Goal: Task Accomplishment & Management: Use online tool/utility

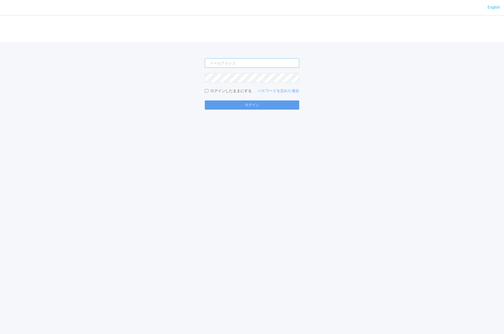
click at [232, 63] on input "email" at bounding box center [252, 62] width 94 height 9
type input "[PERSON_NAME][EMAIL_ADDRESS][DOMAIN_NAME]"
click at [205, 100] on button "ログイン" at bounding box center [252, 104] width 94 height 9
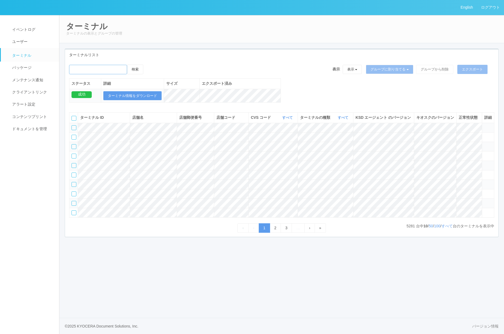
click at [113, 72] on input "emailSearch" at bounding box center [98, 69] width 58 height 9
type input "KDJ大阪1号店"
click at [132, 71] on button "検索" at bounding box center [135, 69] width 16 height 10
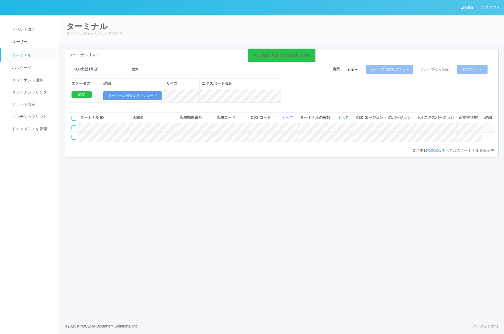
click at [75, 130] on div at bounding box center [73, 127] width 5 height 5
click at [149, 64] on icon at bounding box center [149, 64] width 0 height 0
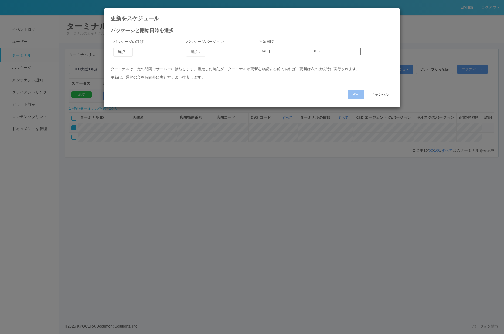
click at [377, 90] on div "次へ キャンセル" at bounding box center [252, 94] width 291 height 15
click at [378, 92] on button "キャンセル" at bounding box center [380, 94] width 27 height 9
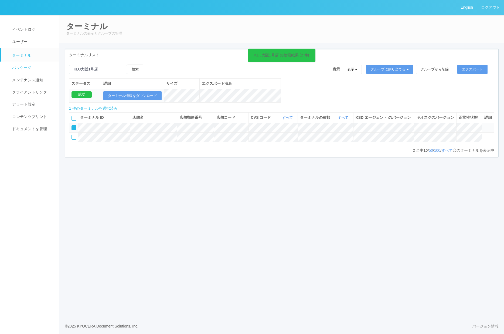
click at [23, 65] on span "パッケージ" at bounding box center [21, 67] width 21 height 4
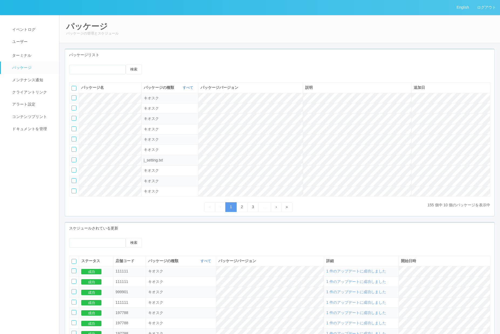
click at [154, 64] on icon at bounding box center [154, 64] width 0 height 0
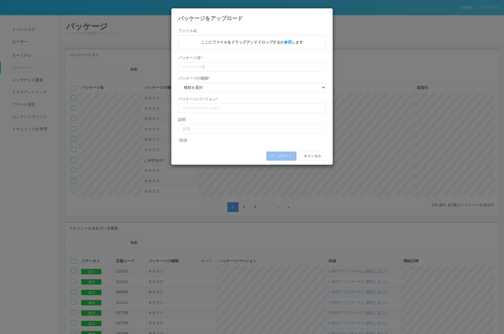
type input "CVSApp"
type input "2.1.5224"
click at [205, 87] on select "種類を選択 キオスク KSD エージェント j_setting.txt" at bounding box center [252, 87] width 148 height 9
select select "Kiosk"
click at [178, 83] on select "種類を選択 キオスク KSD エージェント j_setting.txt" at bounding box center [252, 87] width 148 height 9
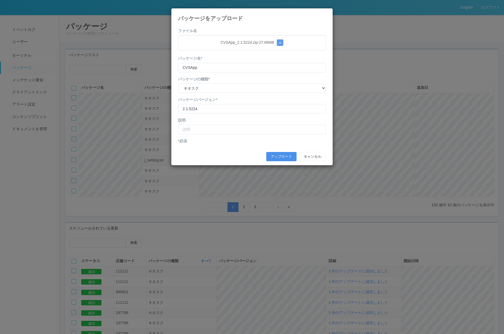
click at [281, 154] on button "アップロード" at bounding box center [281, 156] width 30 height 9
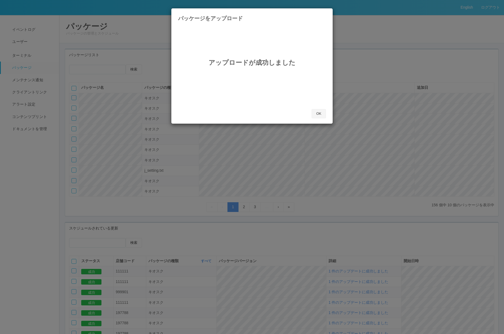
click at [318, 113] on button "OK" at bounding box center [319, 113] width 14 height 9
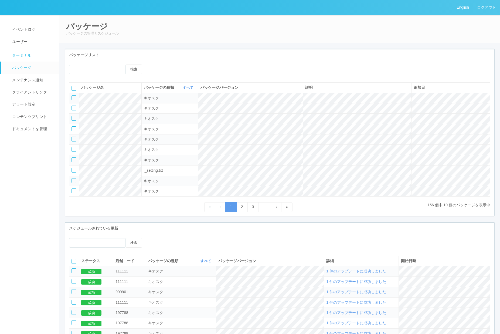
click at [24, 54] on span "ターミナル" at bounding box center [21, 55] width 21 height 4
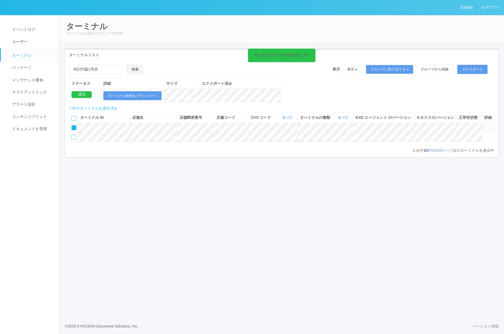
click at [136, 71] on button "検索" at bounding box center [135, 69] width 16 height 10
click at [72, 130] on div at bounding box center [73, 127] width 5 height 5
click at [149, 64] on icon at bounding box center [149, 64] width 0 height 0
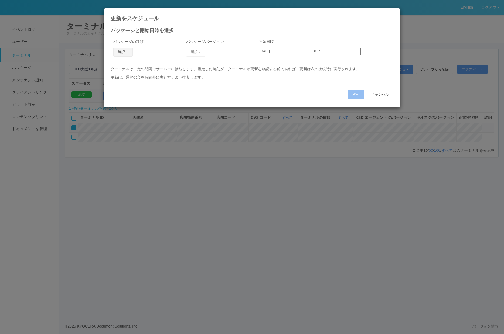
click at [125, 50] on button "選択" at bounding box center [122, 51] width 19 height 9
click at [110, 76] on link "キオスク" at bounding box center [115, 75] width 43 height 8
click at [201, 52] on button "選択" at bounding box center [195, 51] width 19 height 9
click at [182, 65] on link "2.1.5224" at bounding box center [182, 67] width 53 height 8
click at [312, 52] on input "10:24" at bounding box center [336, 50] width 50 height 7
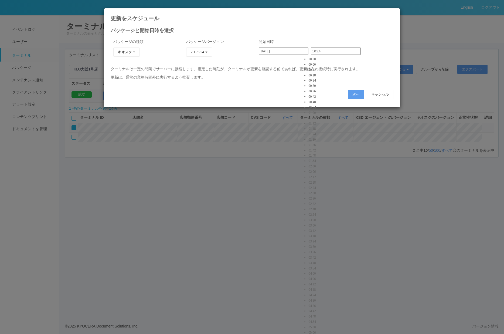
scroll to position [809, 0]
click at [324, 50] on input "10:24" at bounding box center [336, 50] width 50 height 7
type input "10:26"
click at [367, 71] on p "ターミナルは一定の間隔でサーバーに接続します。指定した時刻が、ターミナルが更新を確認する前であれば、更新は次の接続時に実行されます。" at bounding box center [252, 69] width 283 height 6
click at [359, 93] on button "次へ" at bounding box center [356, 94] width 16 height 9
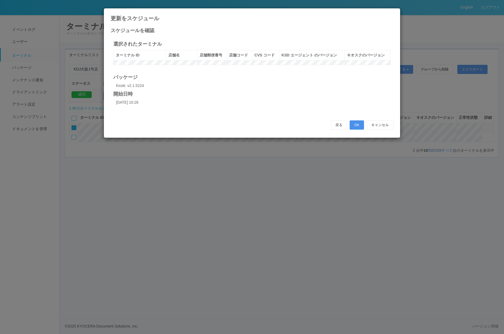
click at [356, 130] on button "OK" at bounding box center [357, 124] width 14 height 9
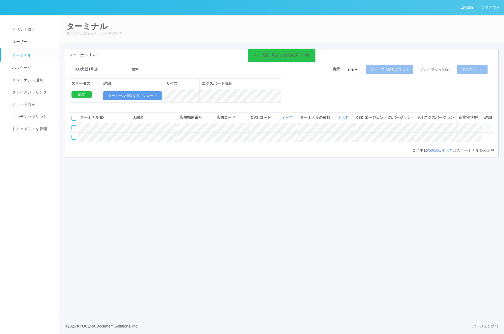
click at [312, 163] on div "ターミナルリスト KDJ大阪1号店 の検索結果 (2 件) 検索 表示 表示 すべてのターミナル Test new empty group Terminal …" at bounding box center [282, 106] width 442 height 114
click at [287, 219] on div "English ログアウト イベントログ ユーザー ターミナル パッケージ メンテナンス通知 クライアントリンク アラート設定 コンテンツプリント ドキュメン…" at bounding box center [252, 167] width 504 height 334
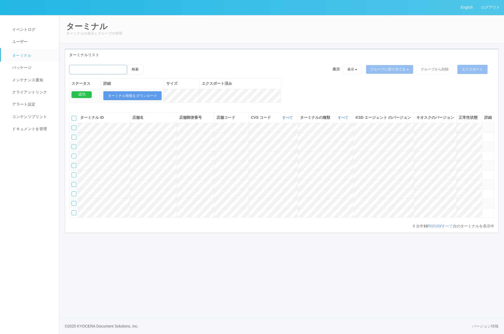
click at [106, 70] on input "emailSearch" at bounding box center [98, 69] width 58 height 9
type input "KDJ大阪1号店"
click at [139, 67] on button "検索" at bounding box center [135, 69] width 16 height 10
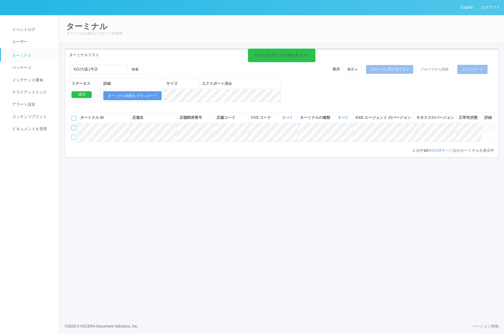
click at [74, 130] on div at bounding box center [73, 127] width 5 height 5
click at [149, 64] on icon at bounding box center [149, 64] width 0 height 0
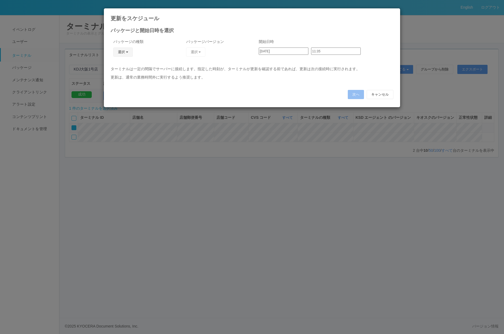
click at [122, 55] on button "選択" at bounding box center [122, 51] width 19 height 9
drag, startPoint x: 113, startPoint y: 74, endPoint x: 118, endPoint y: 71, distance: 6.8
click at [113, 74] on link "キオスク" at bounding box center [115, 75] width 43 height 8
click at [192, 51] on button "選択" at bounding box center [195, 51] width 19 height 9
click at [179, 67] on link "2.1.5224" at bounding box center [183, 67] width 52 height 8
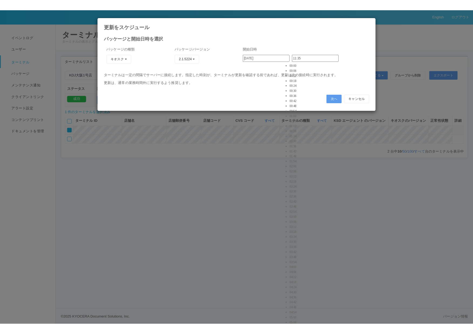
scroll to position [890, 0]
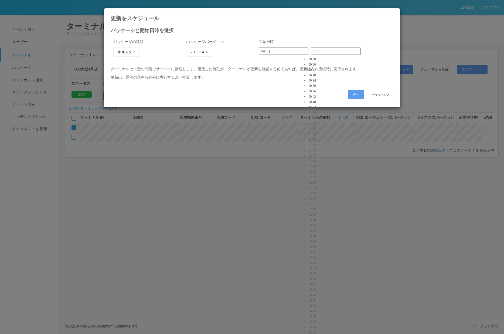
drag, startPoint x: 319, startPoint y: 52, endPoint x: 314, endPoint y: 52, distance: 5.7
click at [314, 52] on input "11:35" at bounding box center [336, 50] width 50 height 7
type input "11:38"
click at [367, 54] on div "2025/10/09 11:38 00:00 00:06 00:12 00:18 00:24 00:30 00:36 00:42 00:48 00:54 01…" at bounding box center [325, 52] width 132 height 11
click at [357, 95] on button "次へ" at bounding box center [356, 94] width 16 height 9
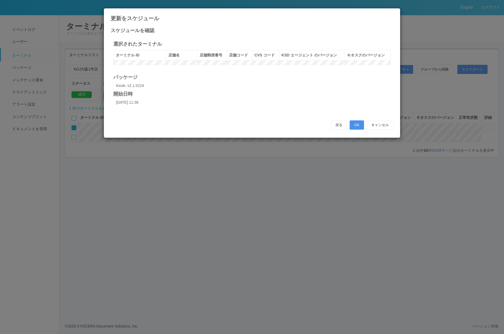
click at [357, 130] on button "OK" at bounding box center [357, 124] width 14 height 9
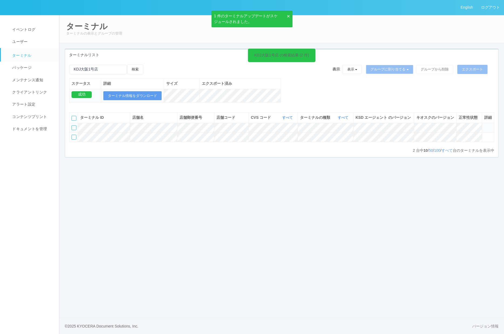
click at [309, 99] on div "KDJ大阪1号店 の検索結果 (2 件) 検索 表示 表示 すべてのターミナル Test new empty group Terminal Testing 6…" at bounding box center [281, 86] width 433 height 44
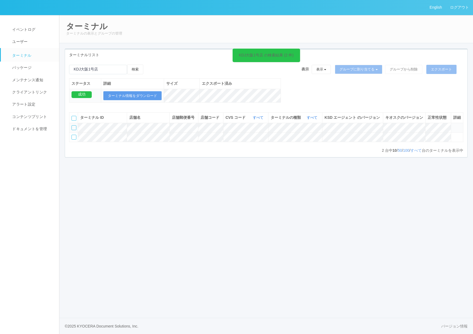
click at [279, 229] on div "English ログアウト イベントログ ユーザー ターミナル パッケージ メンテナンス通知 クライアントリンク アラート設定 コンテンツプリント ドキュメン…" at bounding box center [236, 167] width 473 height 334
